Goal: Information Seeking & Learning: Learn about a topic

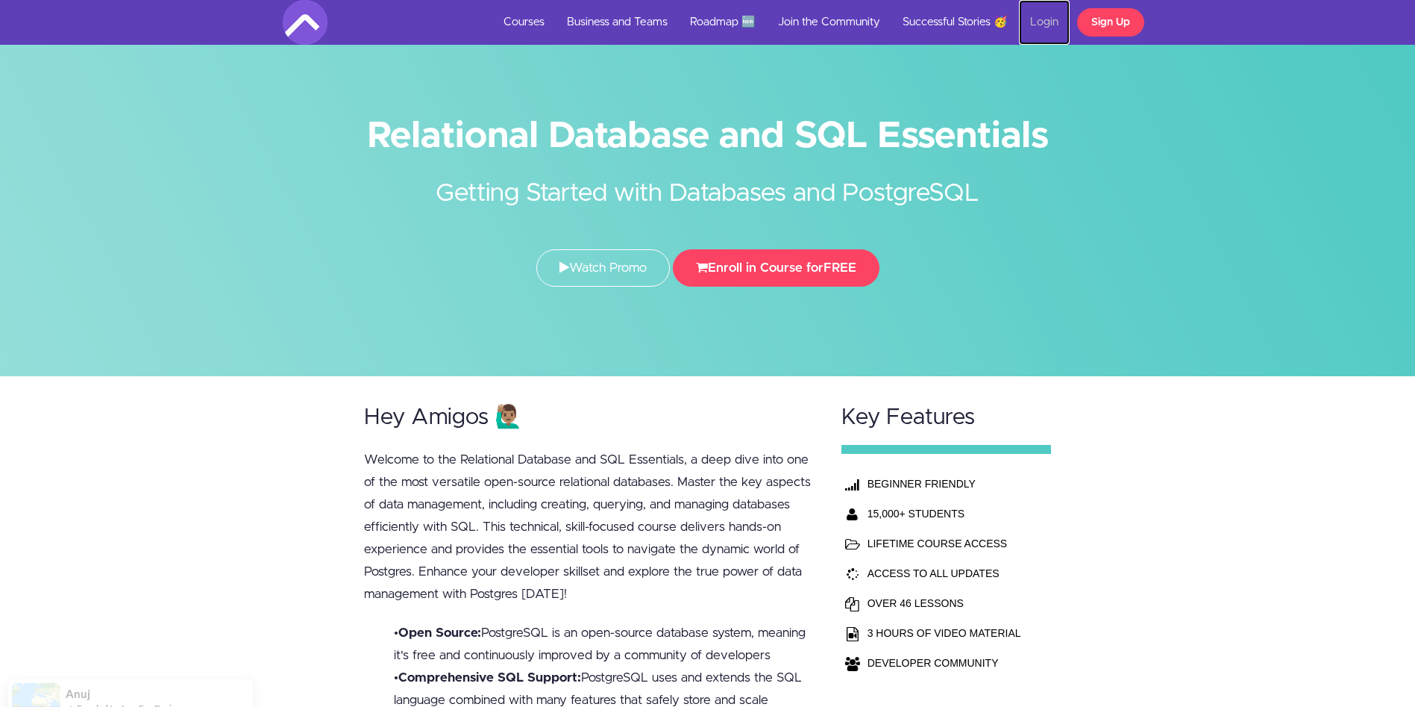
click at [1044, 20] on link "Login" at bounding box center [1044, 22] width 51 height 45
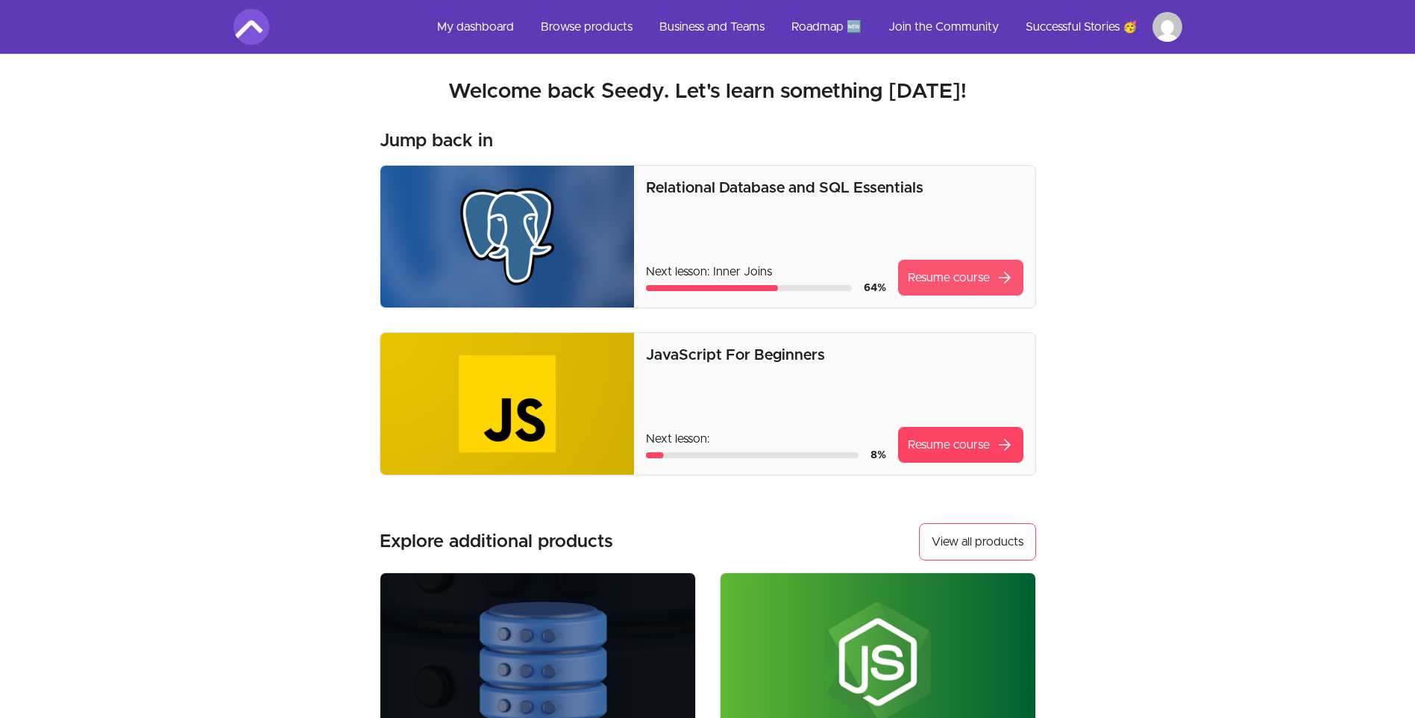
click at [972, 274] on link "Resume course arrow_forward" at bounding box center [960, 278] width 125 height 36
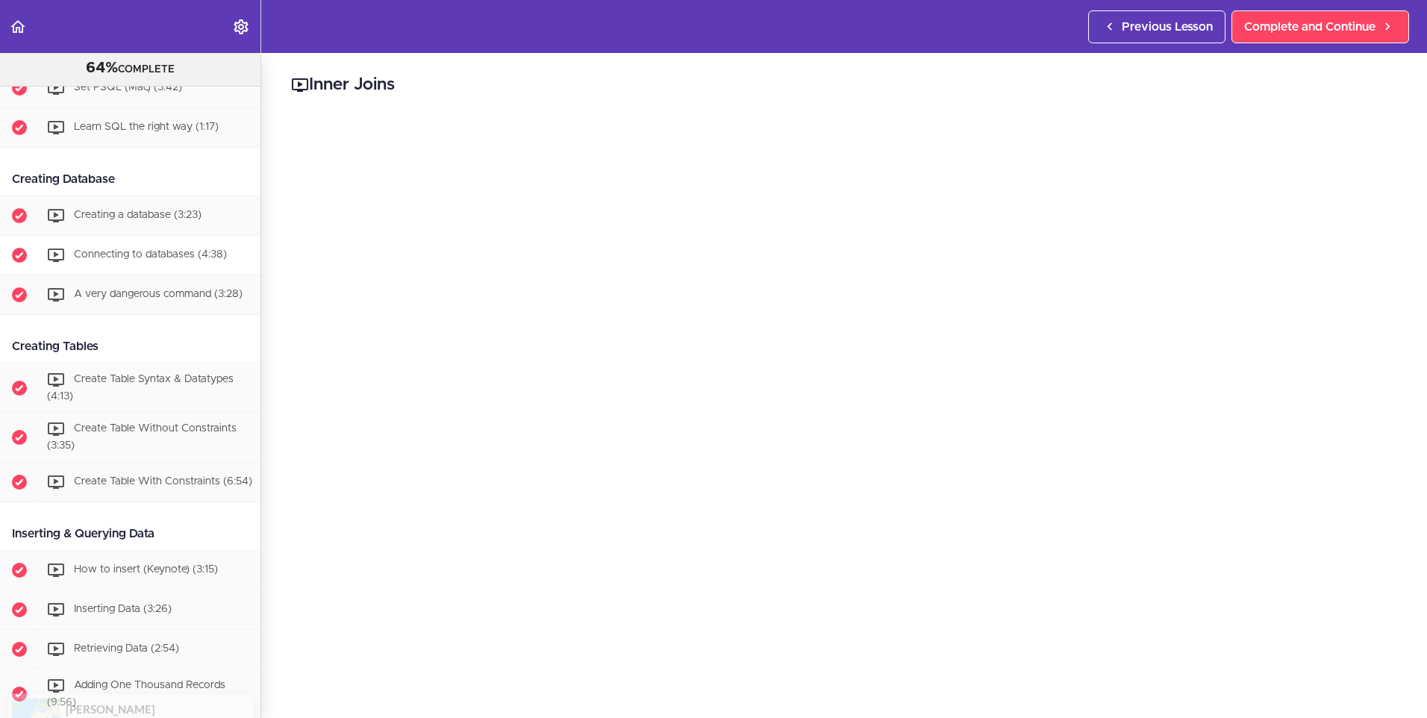
scroll to position [688, 0]
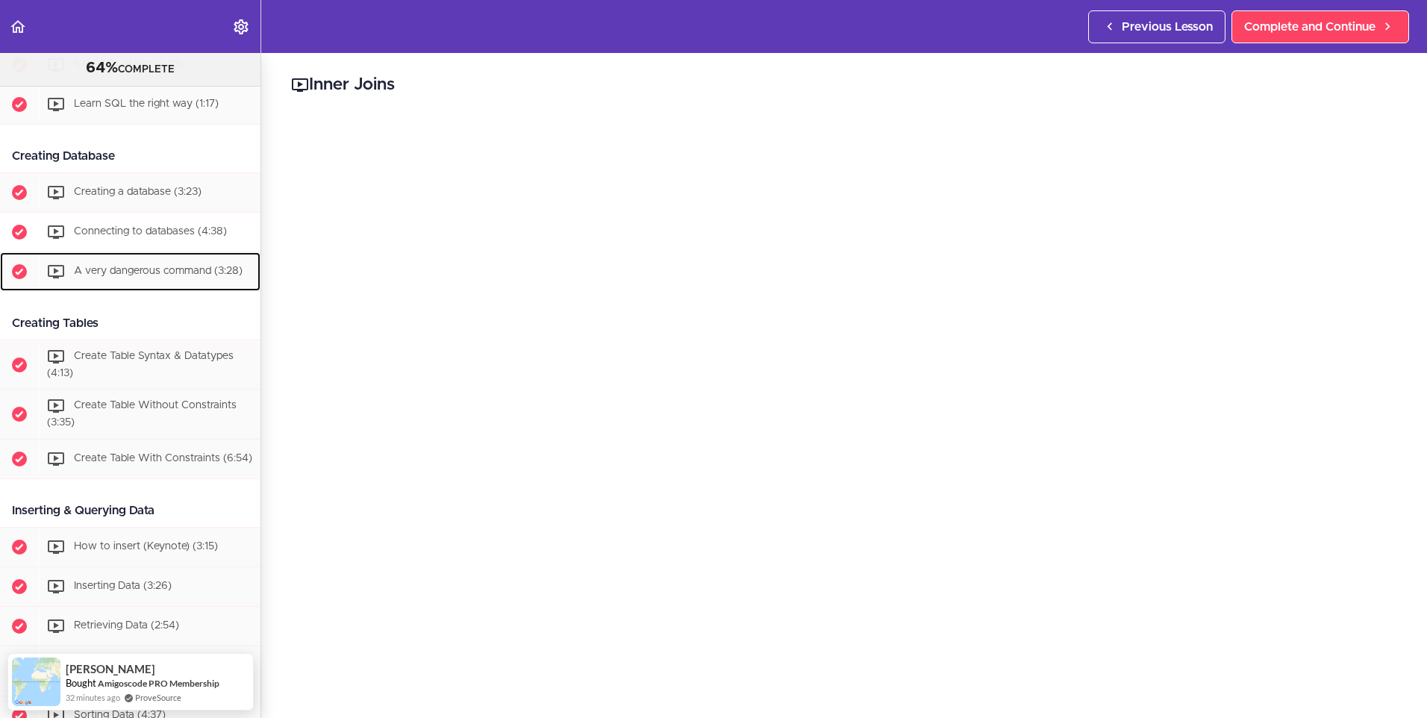
click at [151, 274] on span "A very dangerous command (3:28)" at bounding box center [158, 271] width 169 height 10
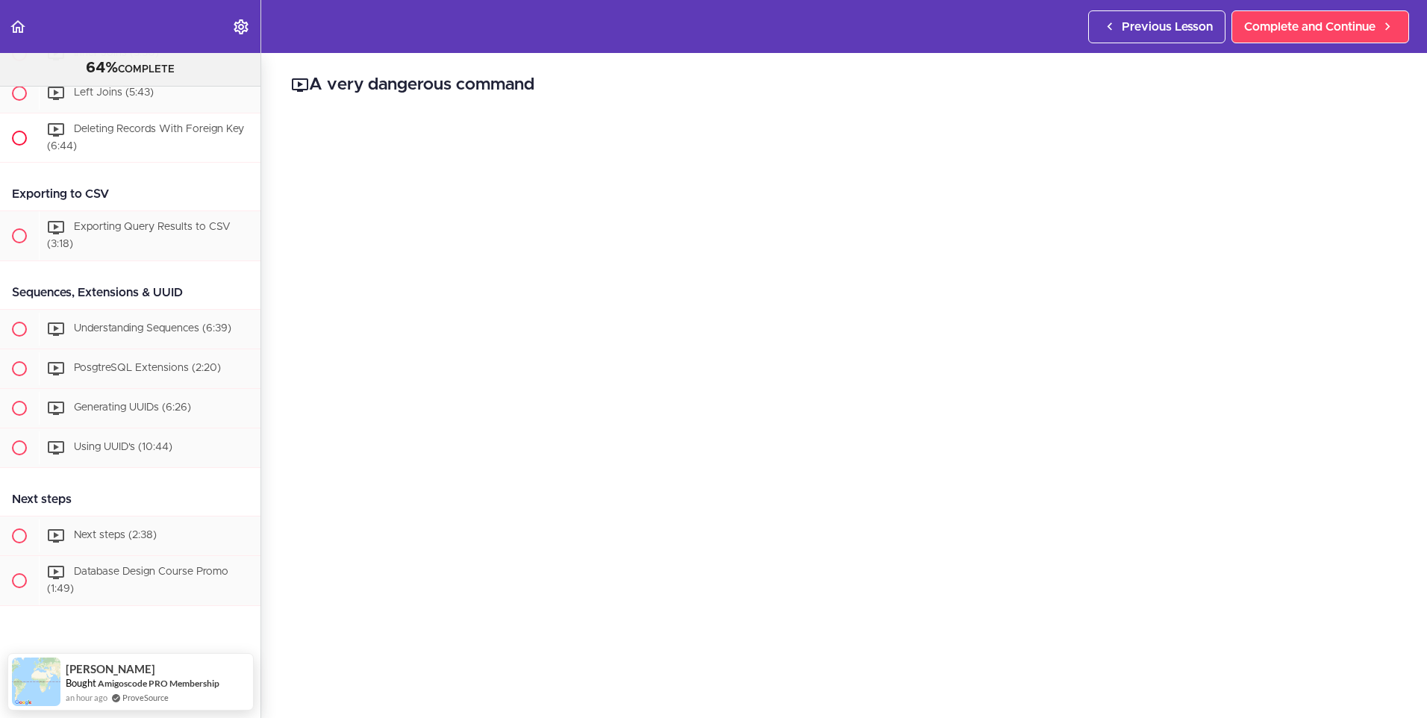
scroll to position [3150, 0]
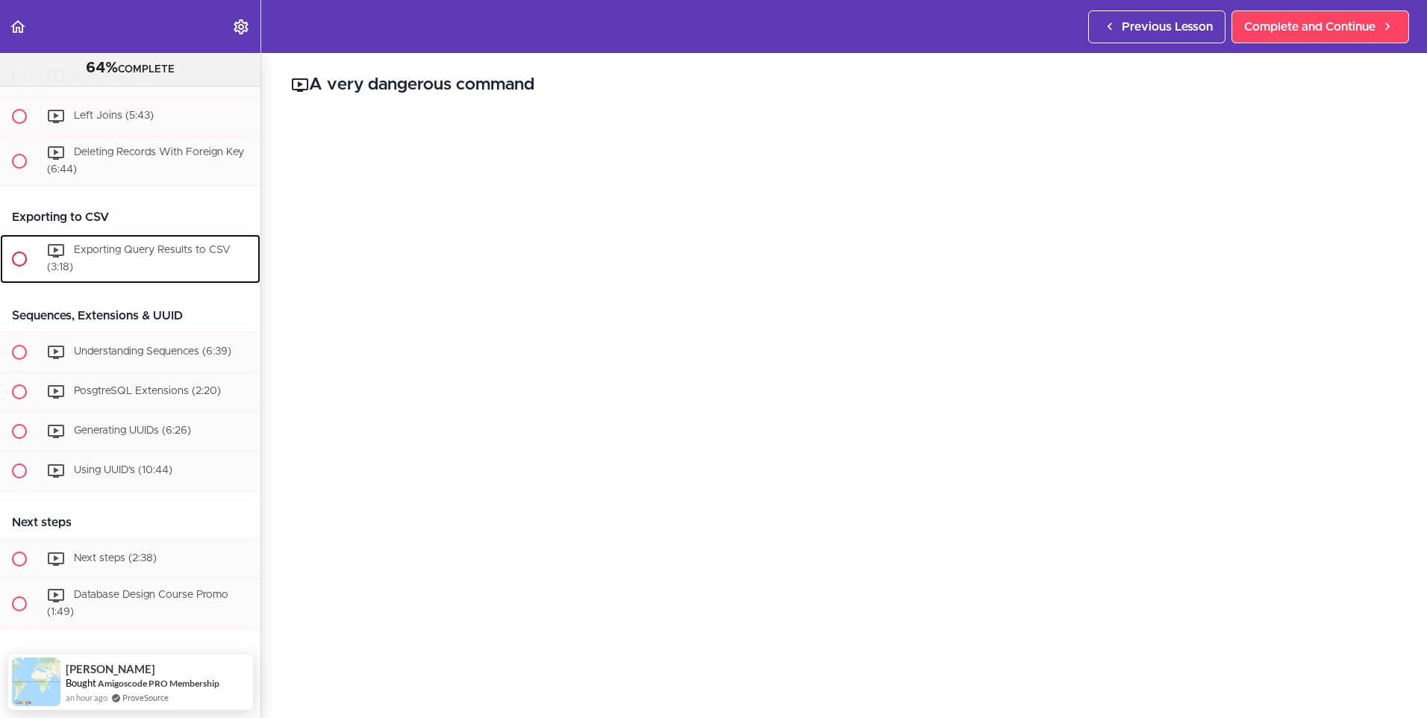
click at [158, 273] on span "Exporting Query Results to CSV (3:18)" at bounding box center [139, 259] width 184 height 28
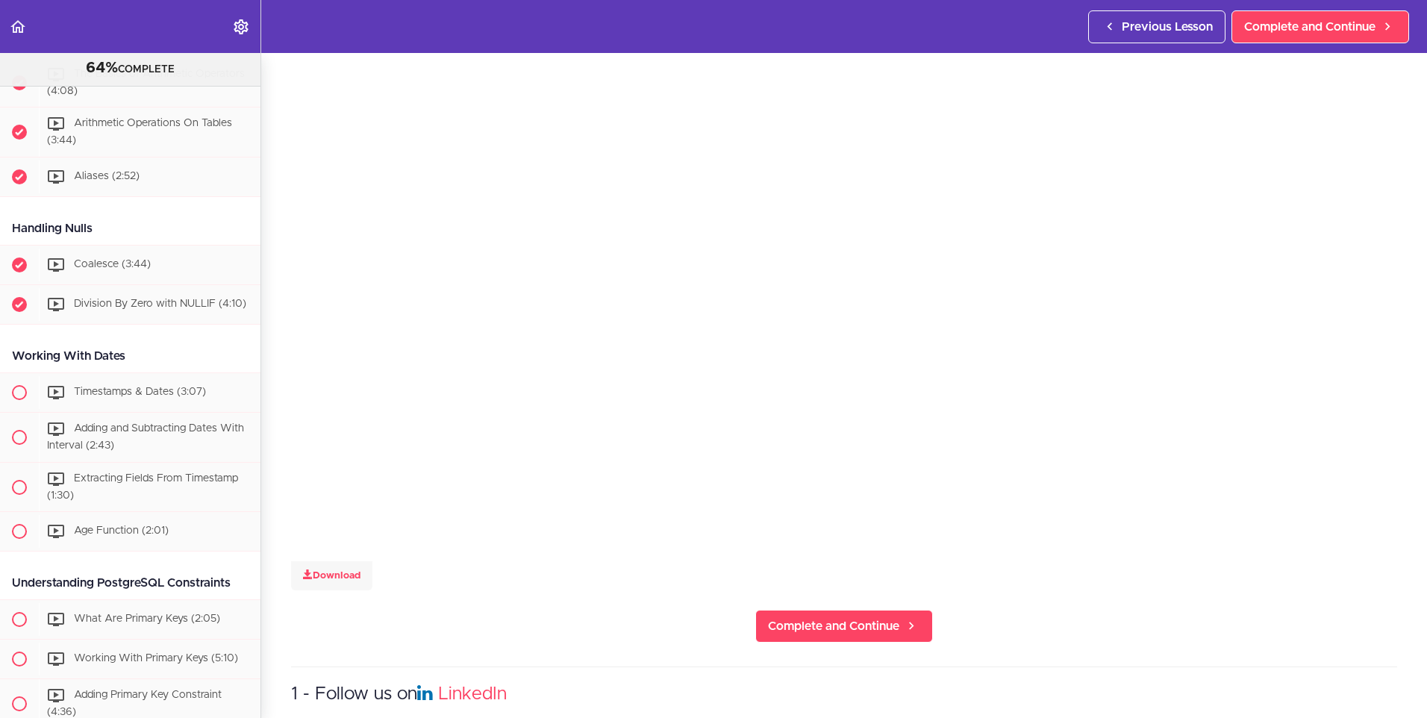
scroll to position [1956, 0]
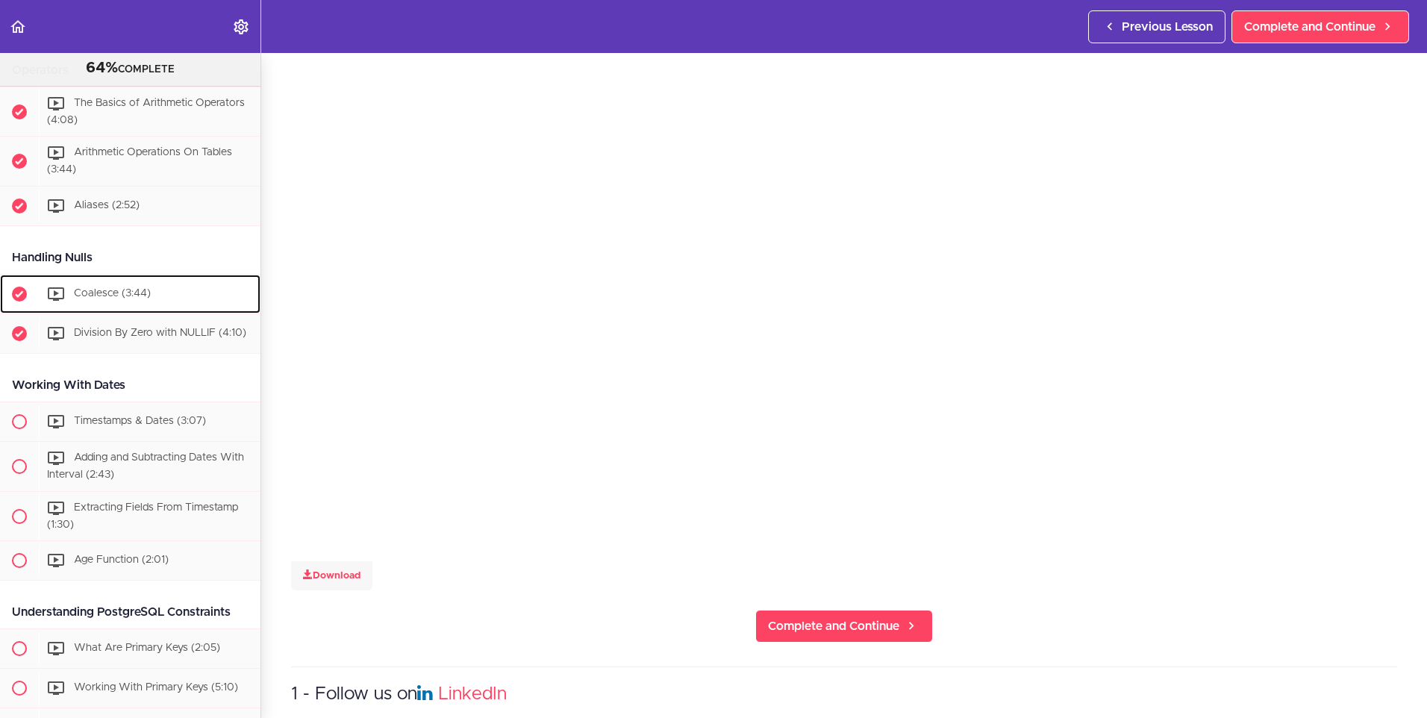
click at [96, 298] on span "Coalesce (3:44)" at bounding box center [112, 293] width 77 height 10
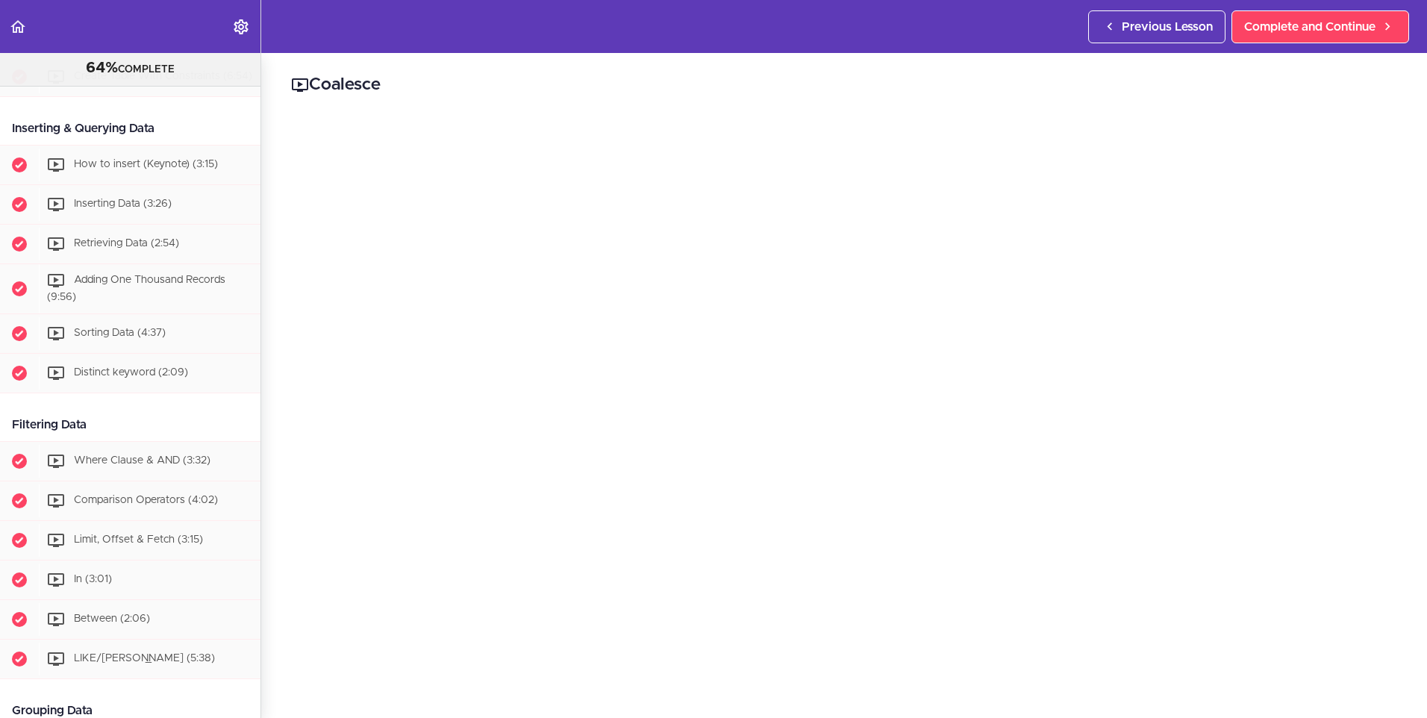
scroll to position [1033, 0]
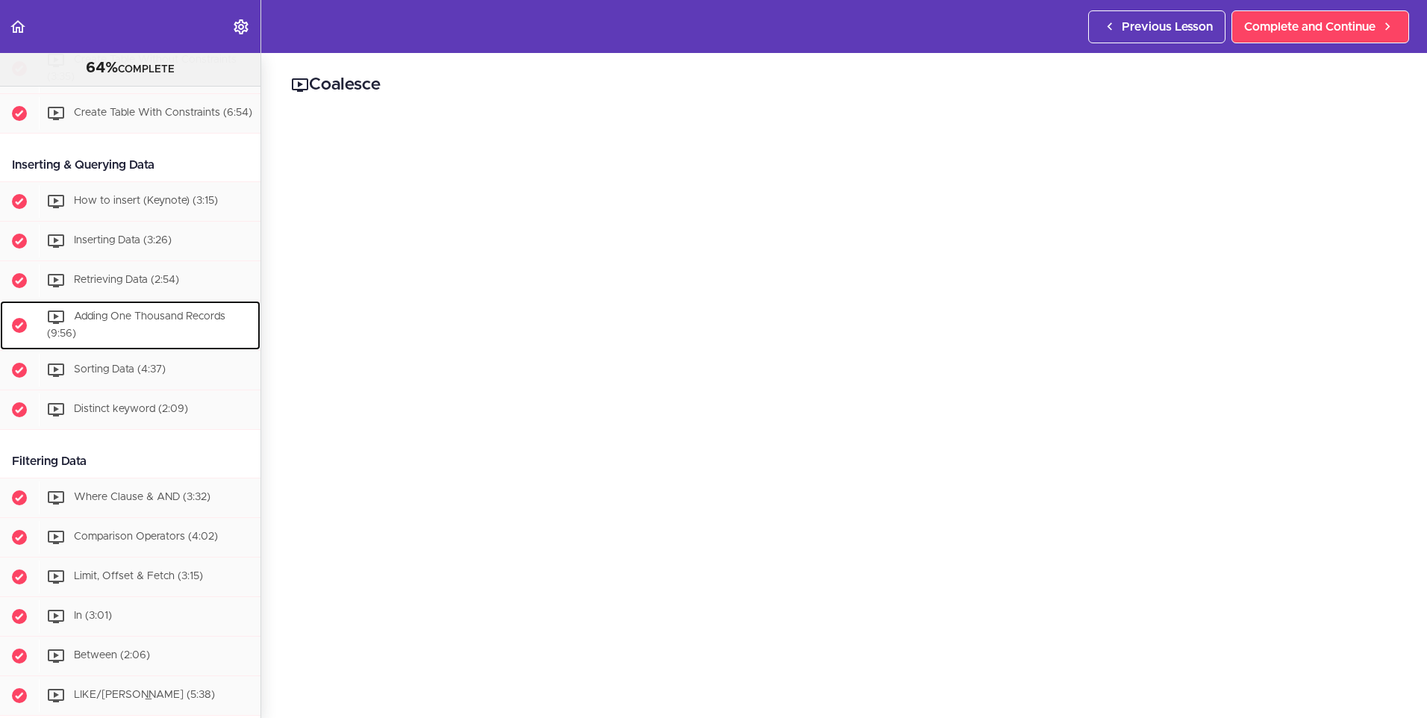
click at [125, 339] on span "Adding One Thousand Records (9:56)" at bounding box center [136, 325] width 178 height 28
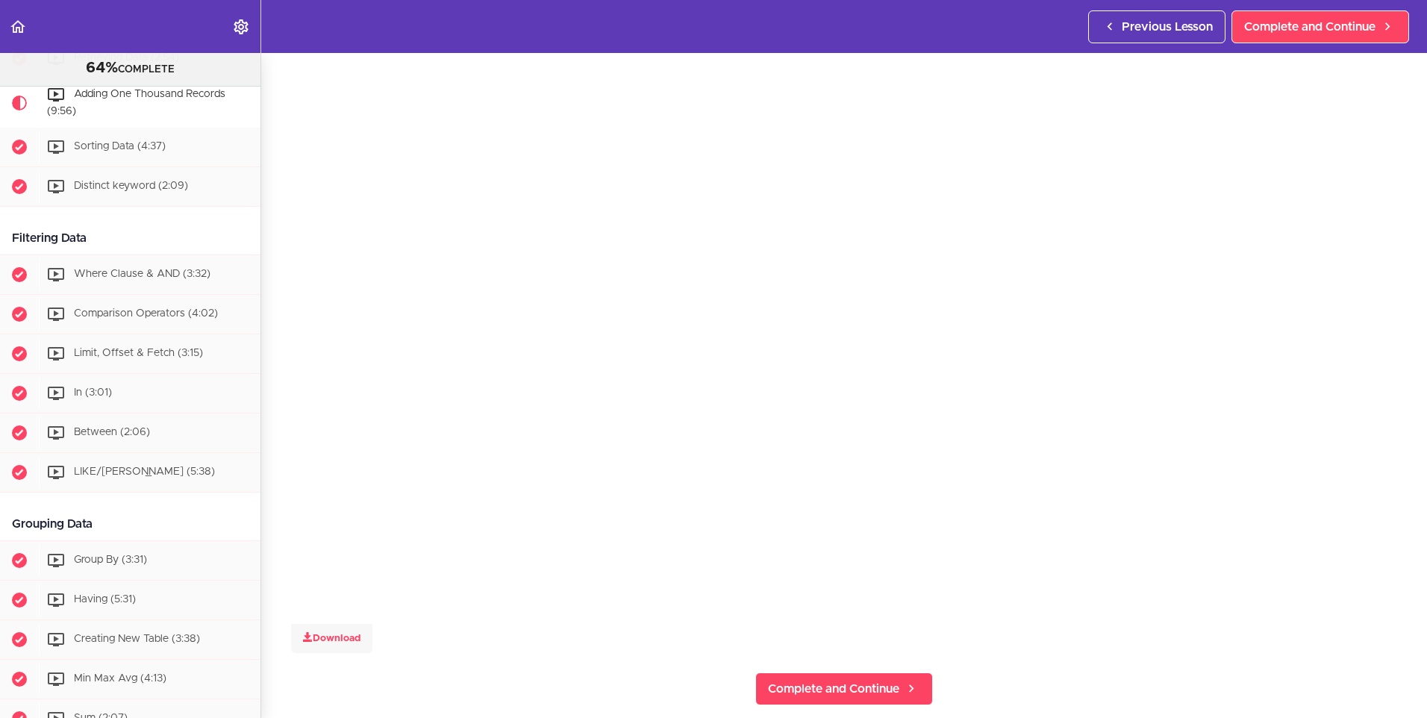
scroll to position [107, 0]
